Goal: Task Accomplishment & Management: Manage account settings

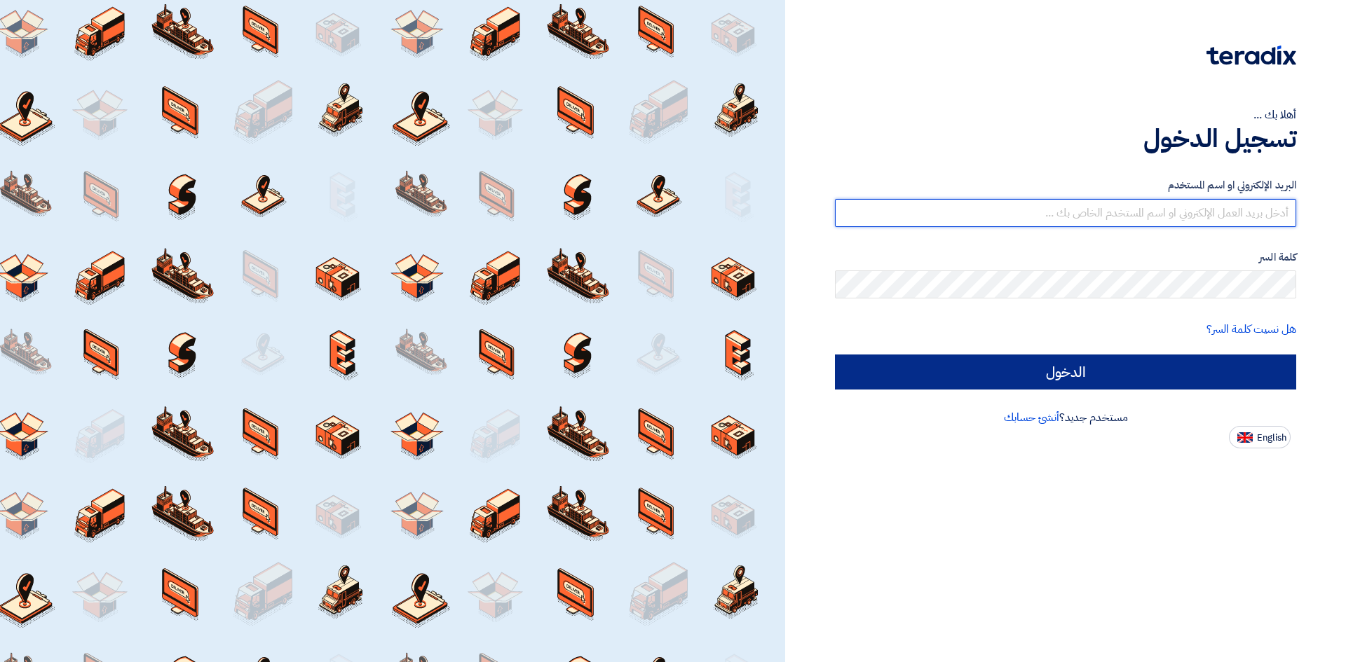
type input "[EMAIL_ADDRESS][DOMAIN_NAME]"
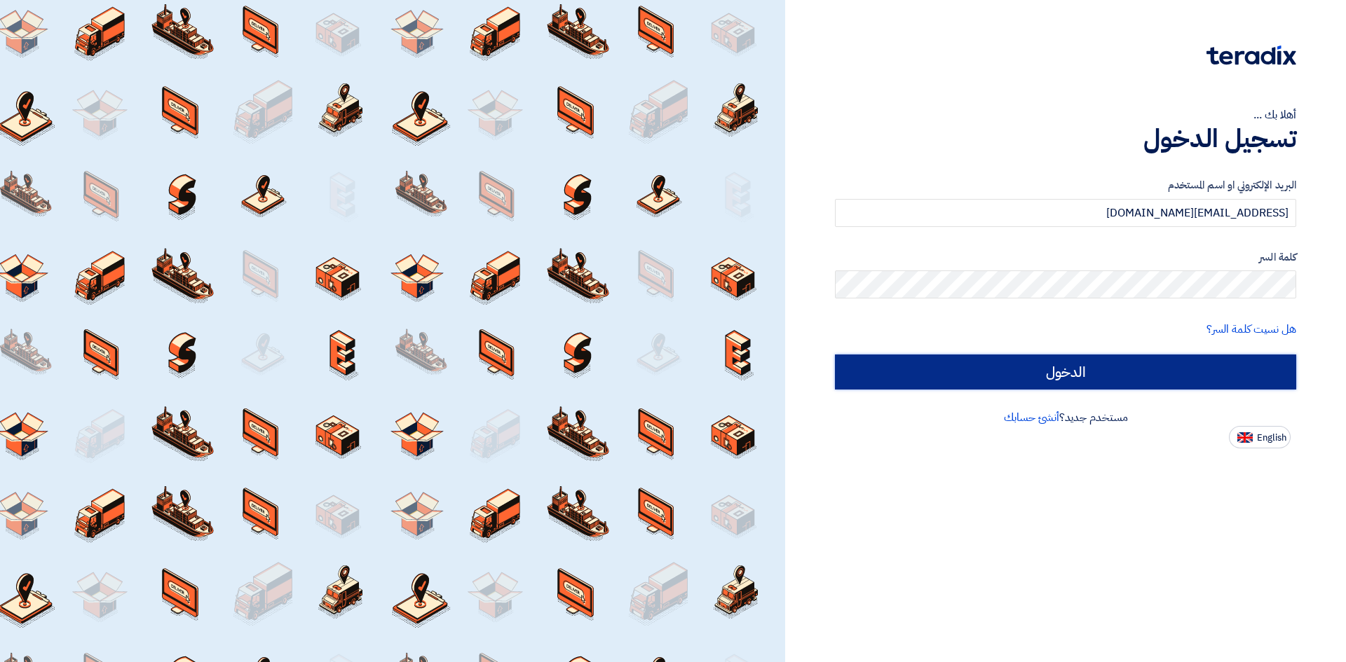
click at [855, 372] on input "الدخول" at bounding box center [1065, 372] width 461 height 35
click at [847, 374] on input "الدخول" at bounding box center [1065, 372] width 461 height 35
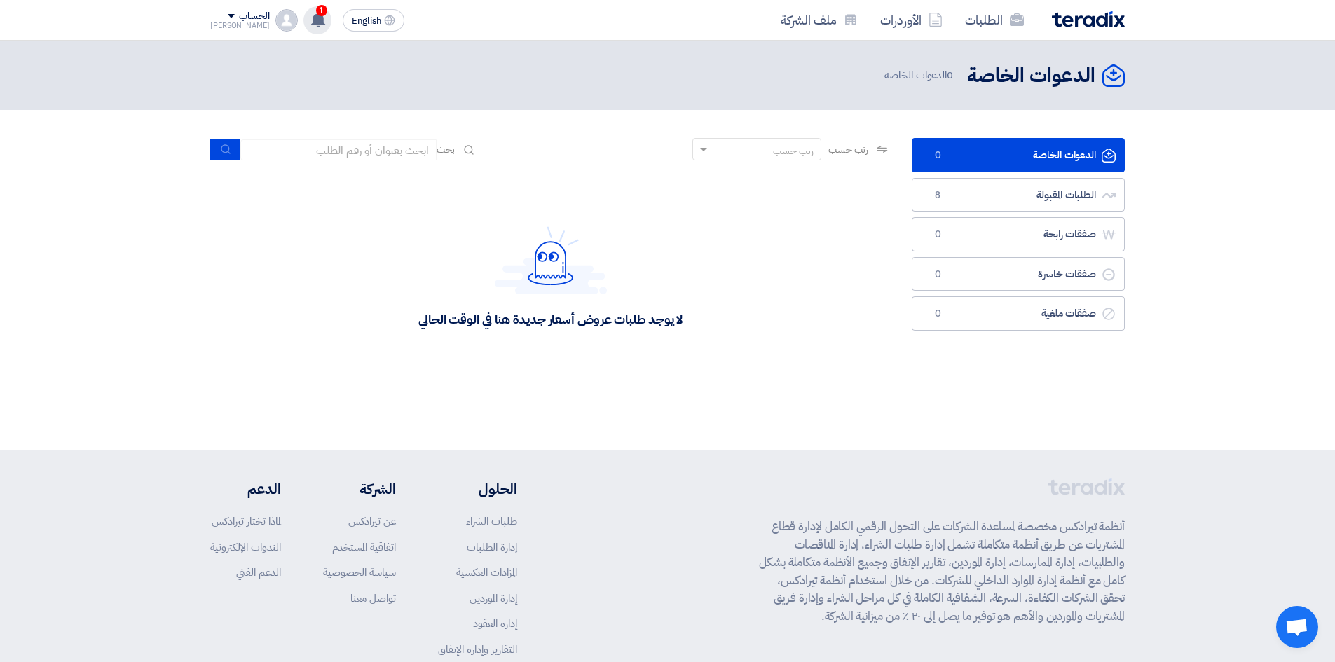
click at [303, 21] on div "1 عرض سعرك لطلب Agriculture - 911 لم يعد الان تنافسي [DATE] تم مشاهدة العرض الم…" at bounding box center [317, 20] width 28 height 28
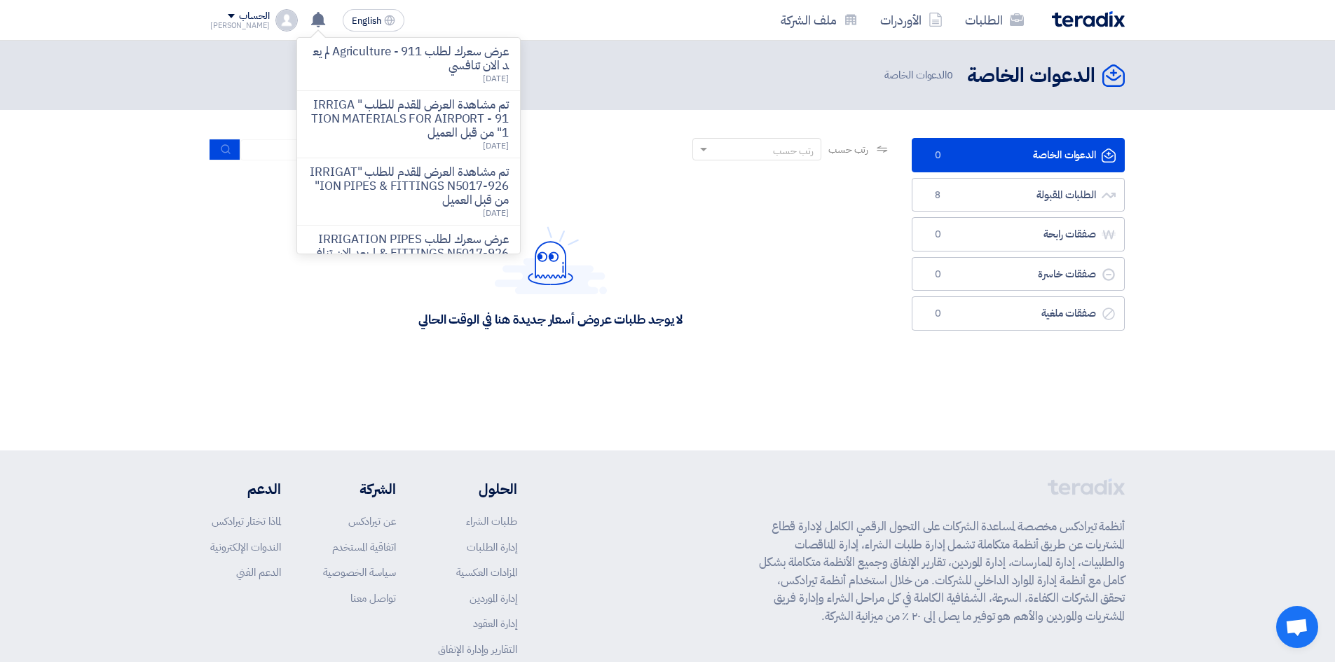
click at [999, 172] on ul "الدعوات الخاصة الدعوات الخاصة 0 الطلبات المقبولة الطلبات المقبولة 8 صفقات رابحة…" at bounding box center [1018, 234] width 213 height 193
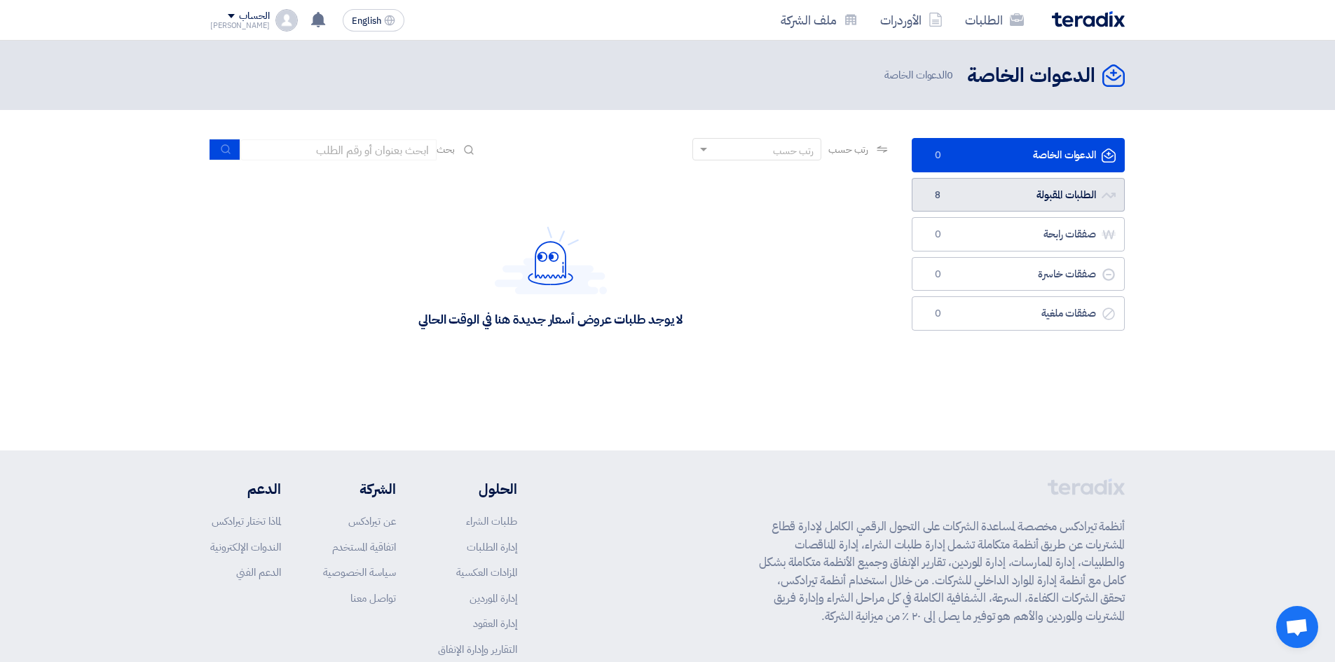
click at [1004, 178] on link "الطلبات المقبولة الطلبات المقبولة 8" at bounding box center [1018, 195] width 213 height 34
